Goal: Task Accomplishment & Management: Manage account settings

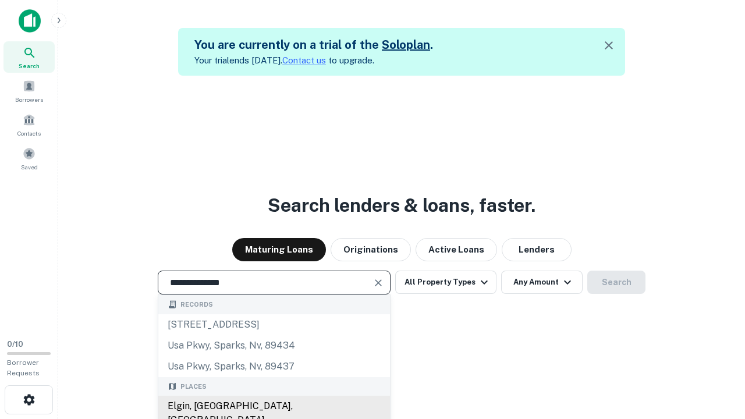
click at [274, 406] on div "Elgin, [GEOGRAPHIC_DATA], [GEOGRAPHIC_DATA]" at bounding box center [274, 413] width 232 height 35
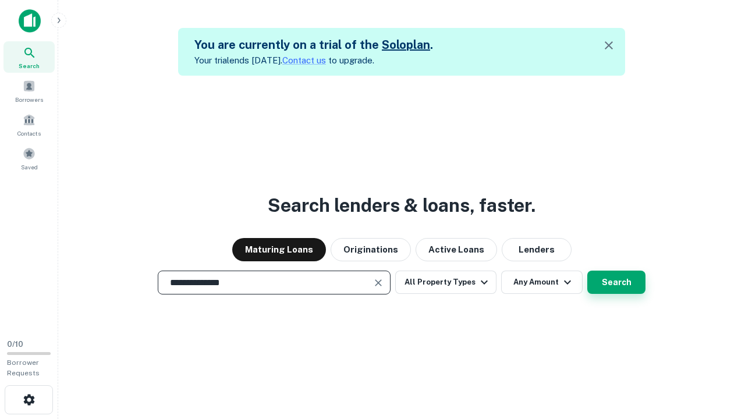
type input "**********"
click at [587, 271] on button "Search" at bounding box center [616, 282] width 58 height 23
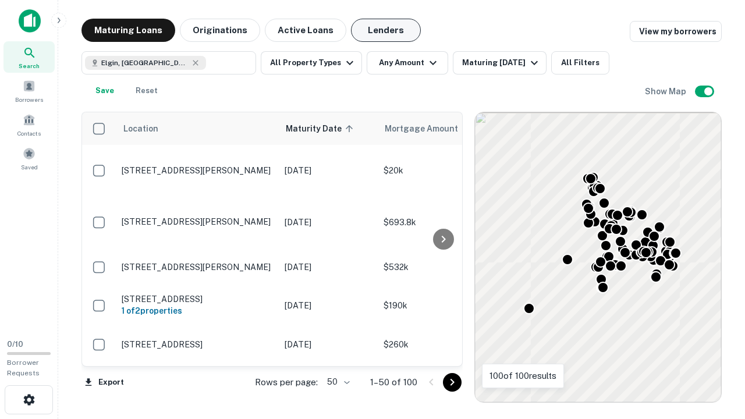
click at [386, 30] on button "Lenders" at bounding box center [386, 30] width 70 height 23
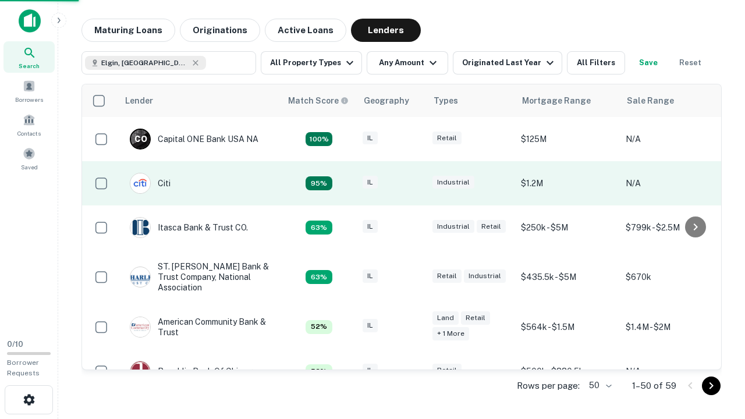
click at [413, 183] on div "IL" at bounding box center [392, 184] width 58 height 16
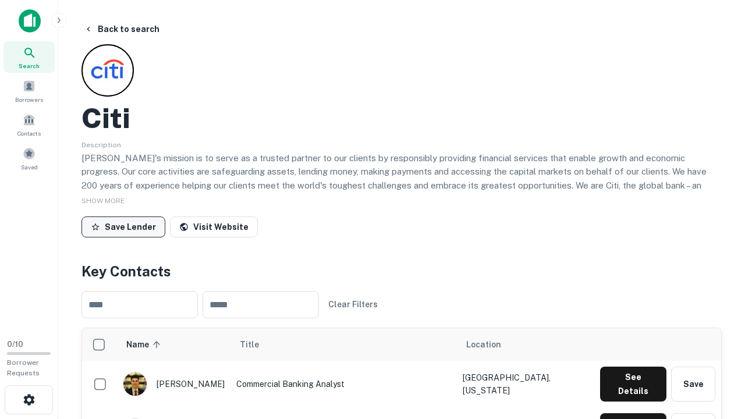
click at [123, 226] on button "Save Lender" at bounding box center [123, 227] width 84 height 21
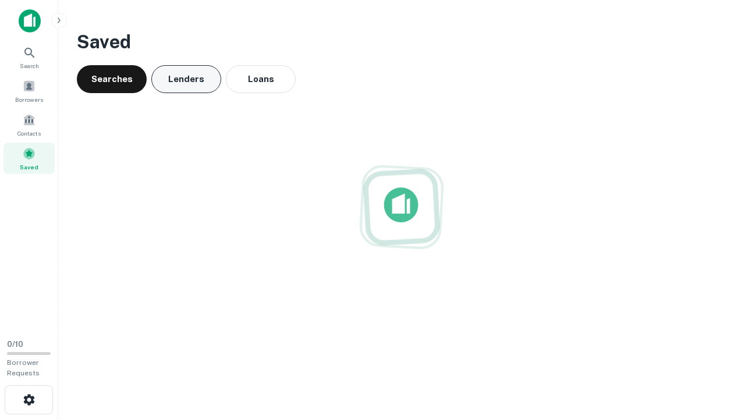
click at [186, 79] on button "Lenders" at bounding box center [186, 79] width 70 height 28
